Goal: Navigation & Orientation: Understand site structure

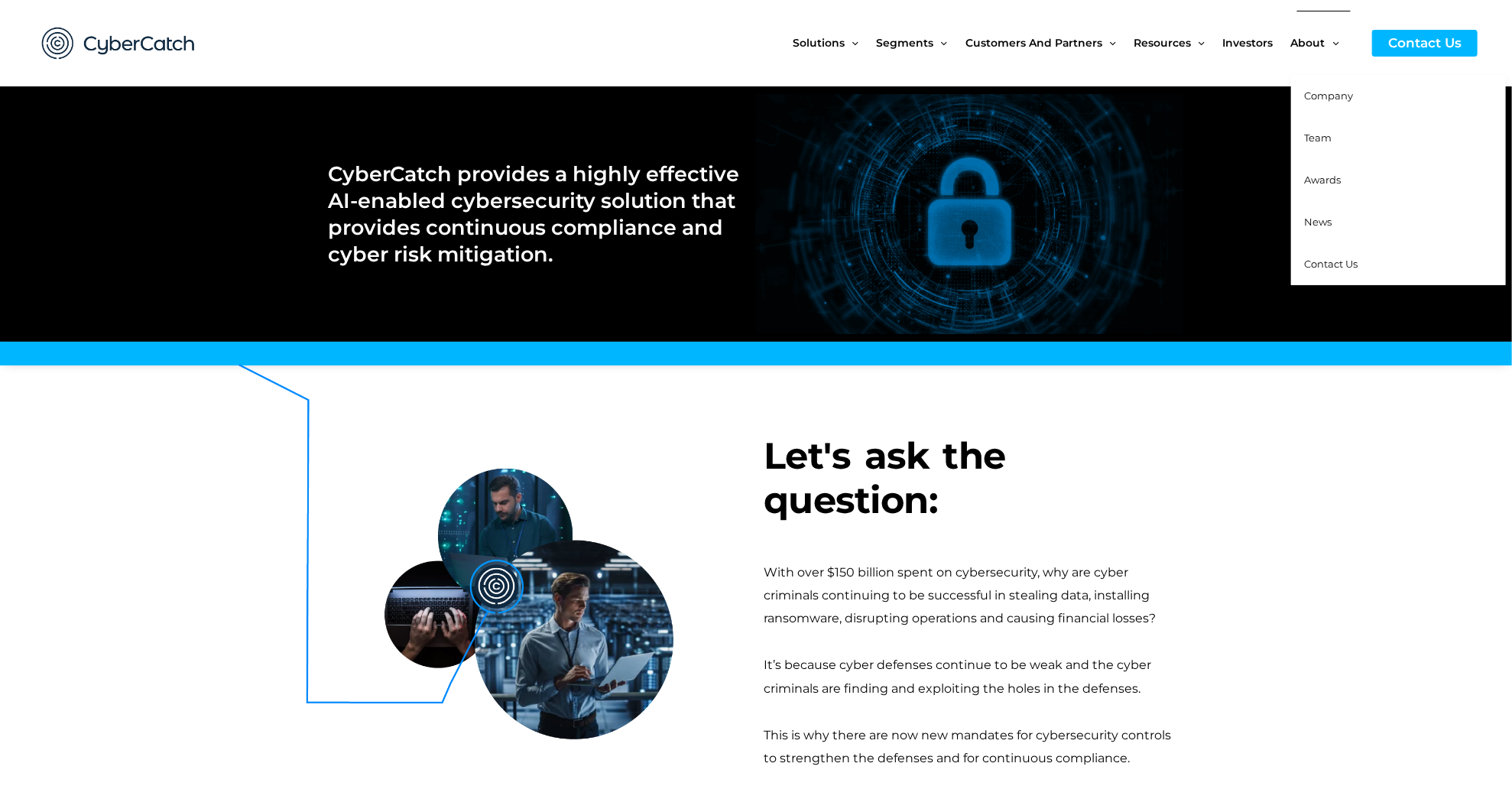
click at [1323, 138] on span "Team" at bounding box center [1318, 137] width 27 height 12
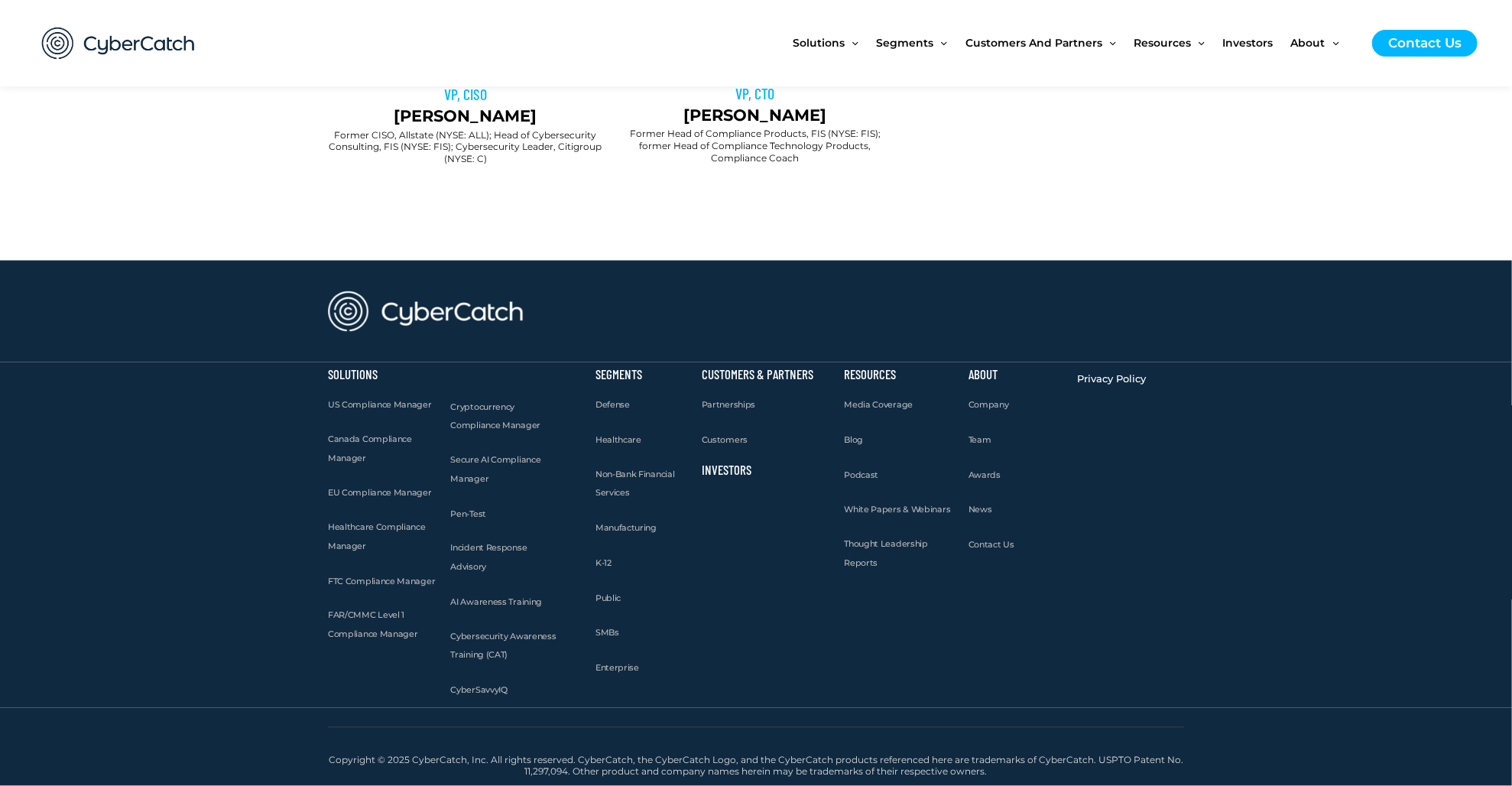
scroll to position [1682, 0]
click at [985, 411] on span "Company" at bounding box center [988, 405] width 41 height 10
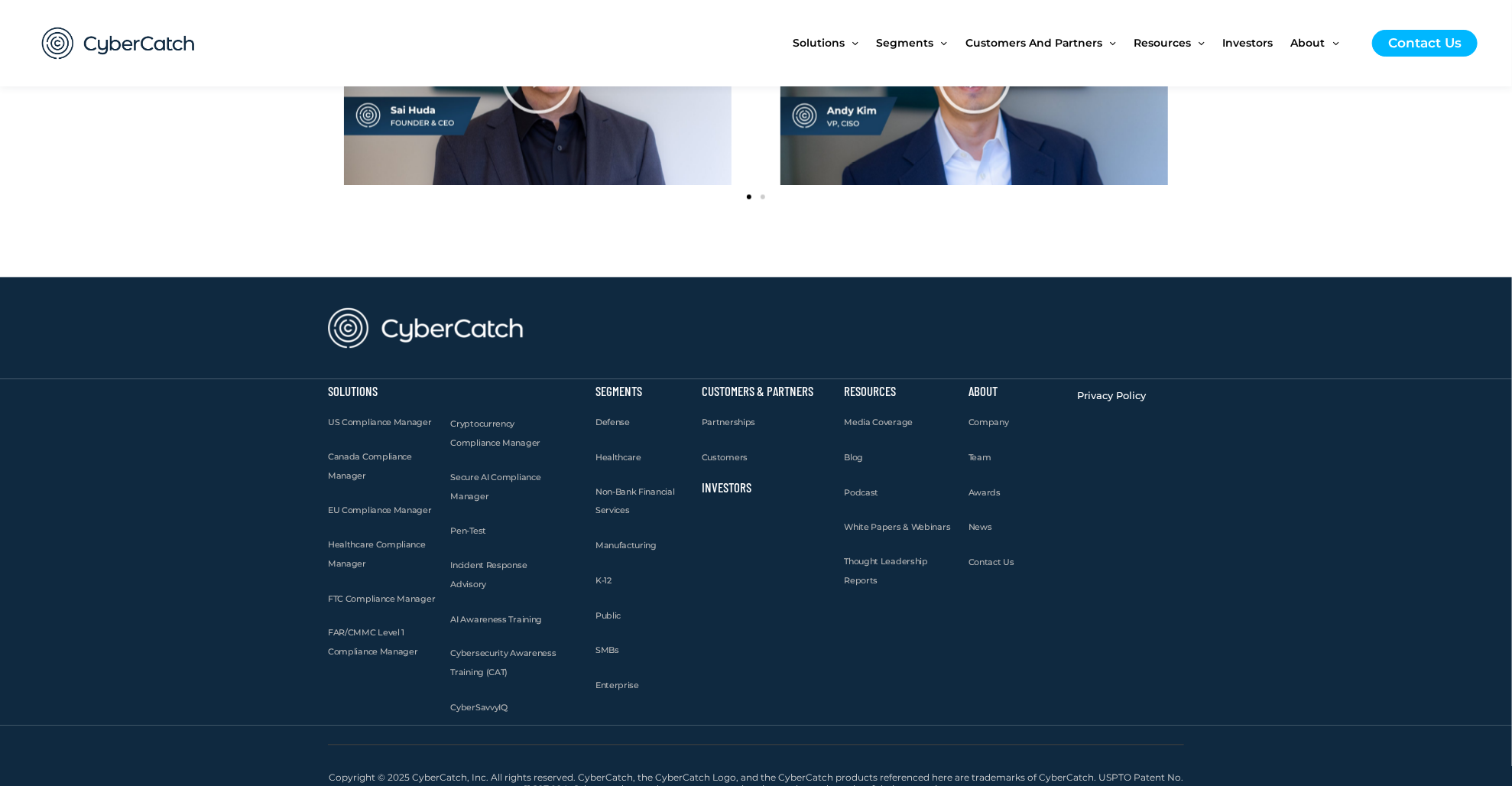
scroll to position [1970, 0]
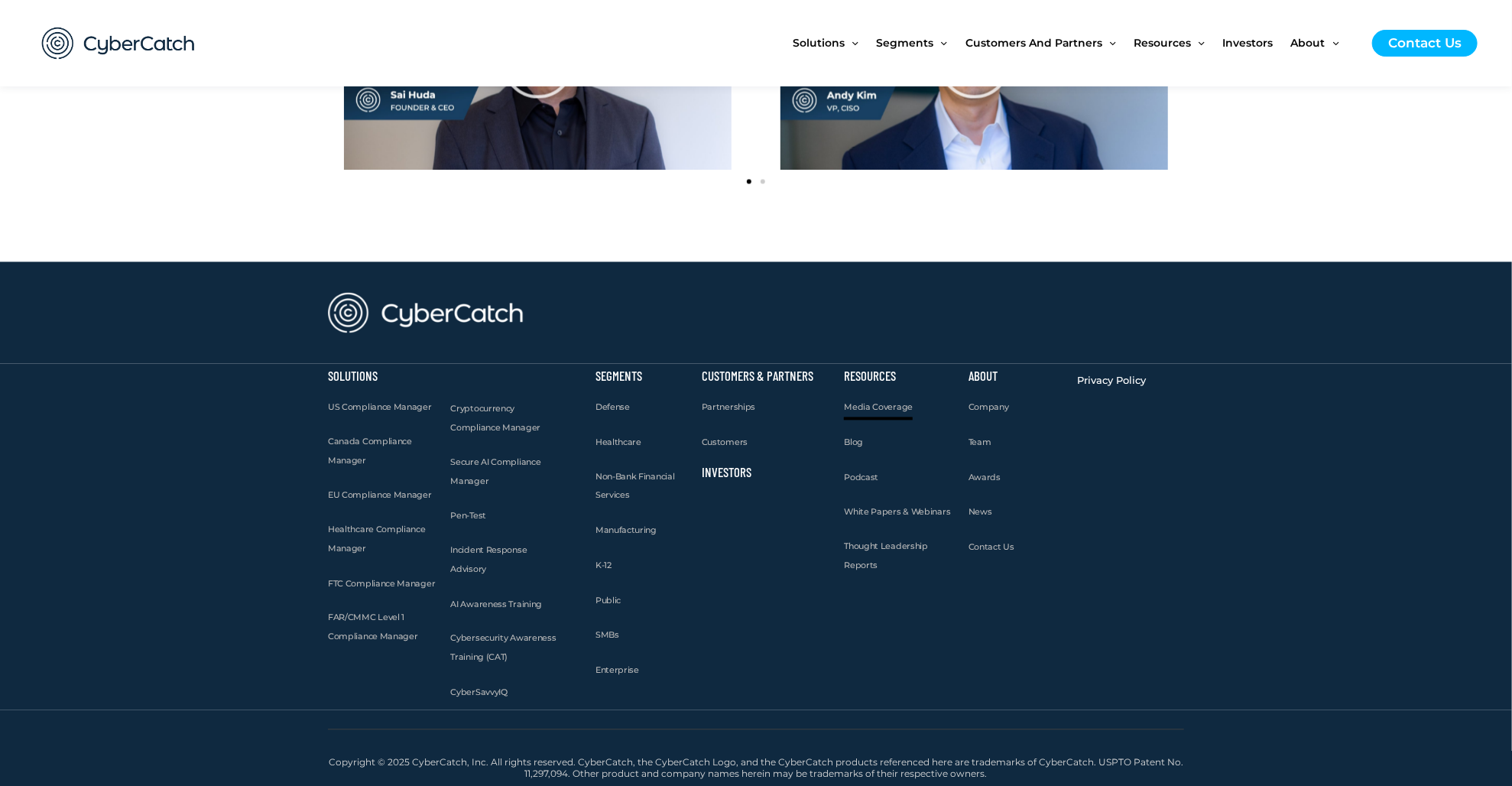
click at [880, 403] on span "Media Coverage" at bounding box center [878, 407] width 69 height 10
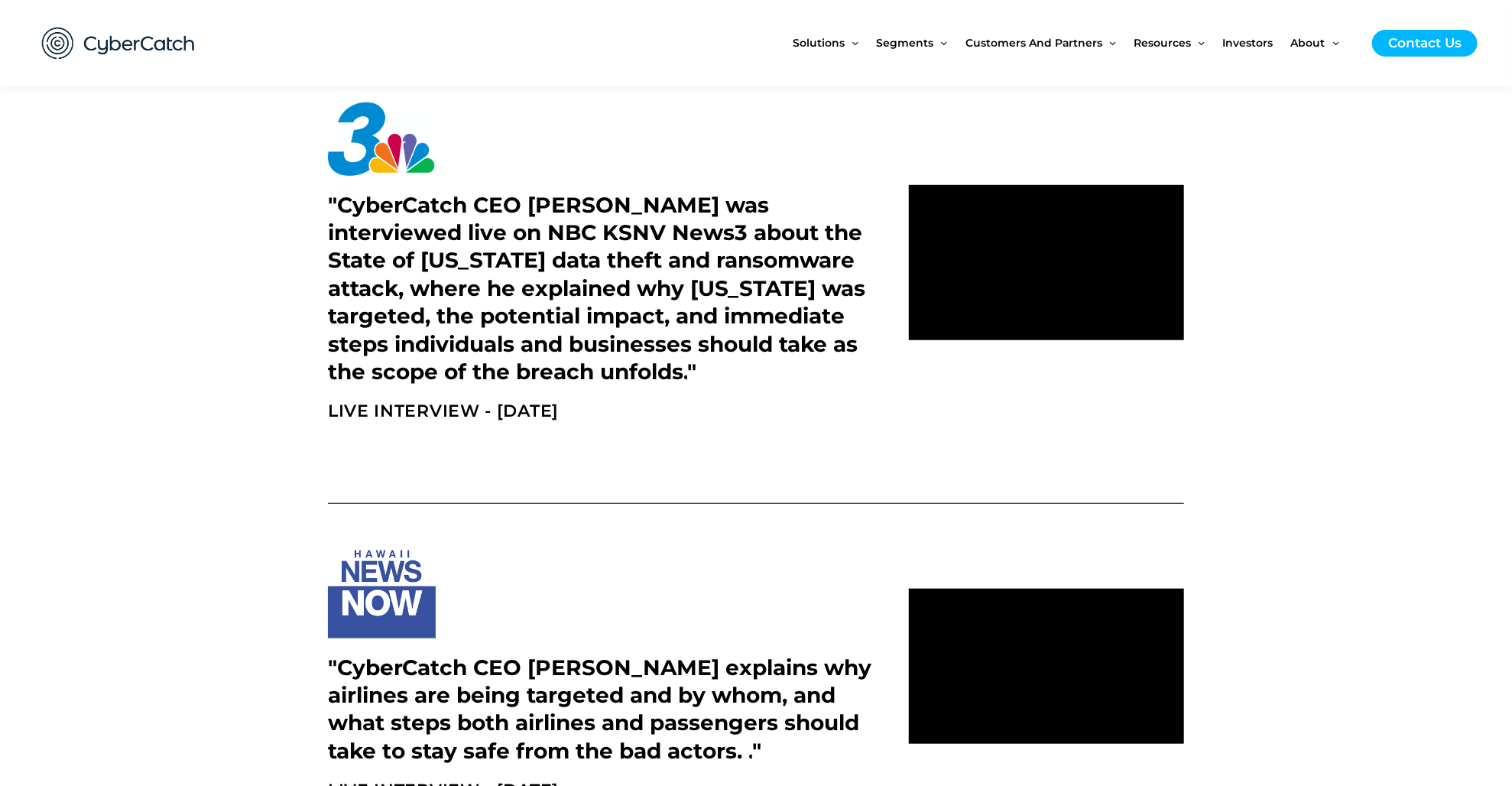
scroll to position [306, 0]
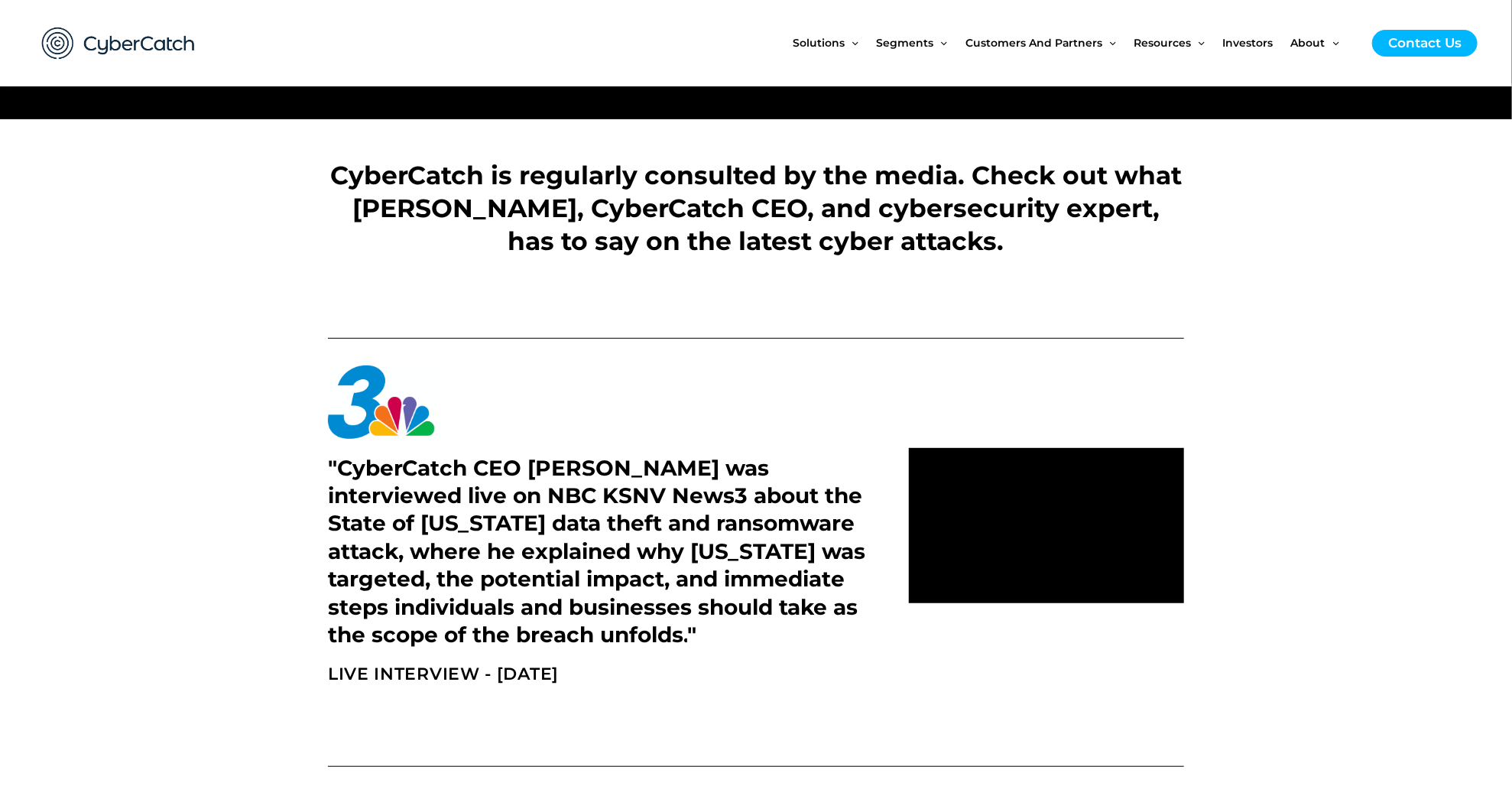
click at [152, 45] on img at bounding box center [119, 42] width 184 height 63
